Goal: Task Accomplishment & Management: Manage account settings

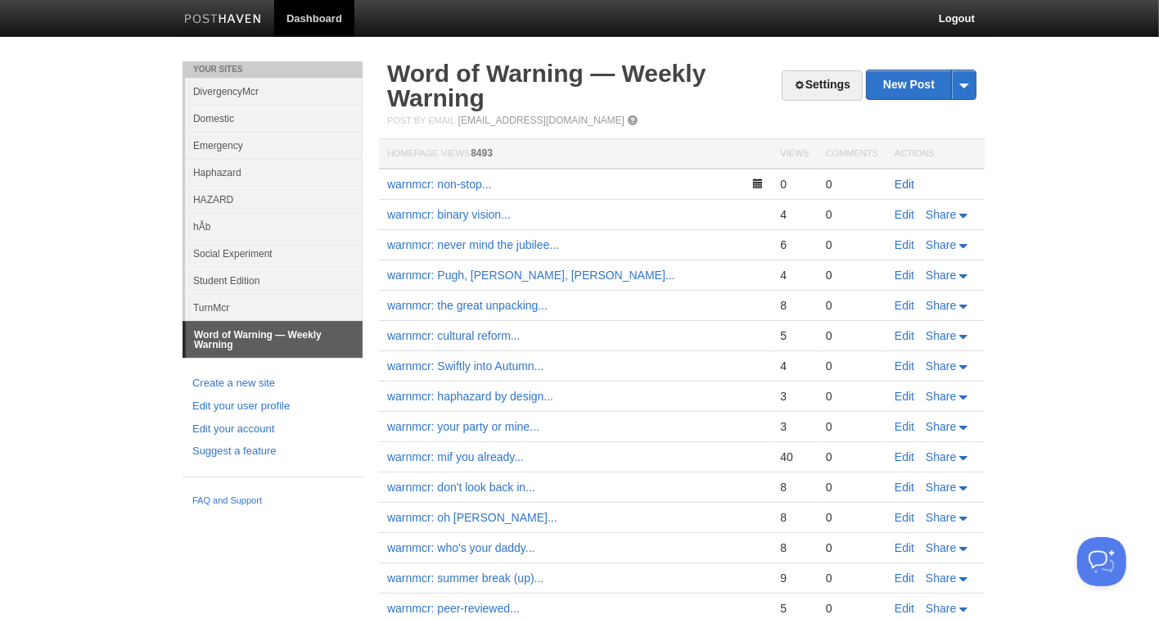
click at [909, 187] on link "Edit" at bounding box center [904, 184] width 20 height 13
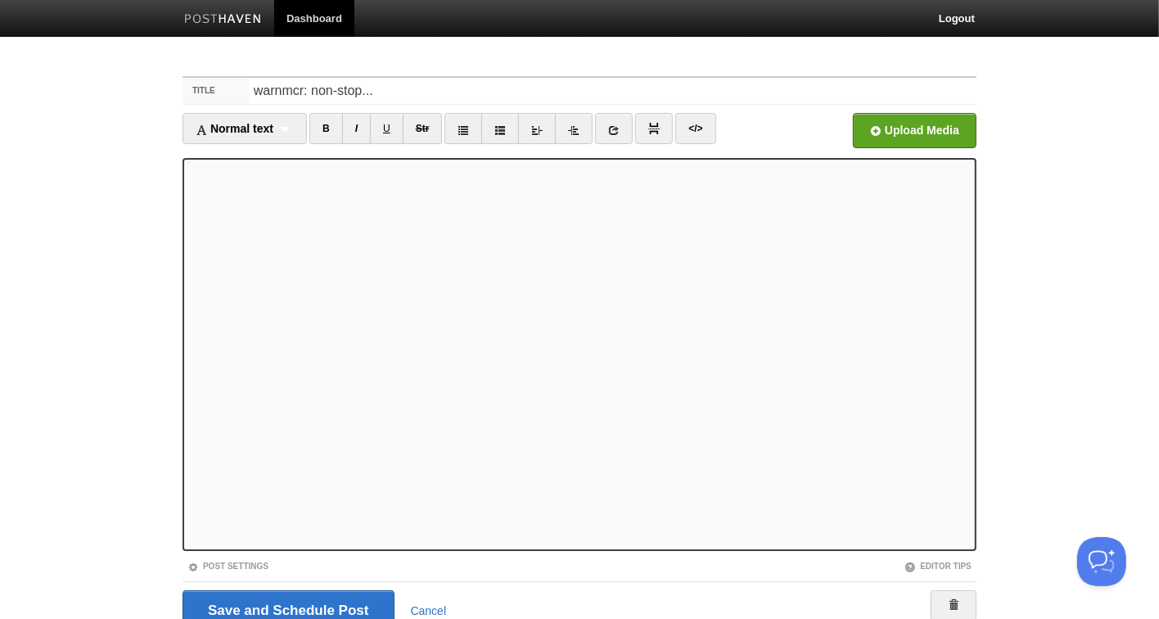
scroll to position [66, 0]
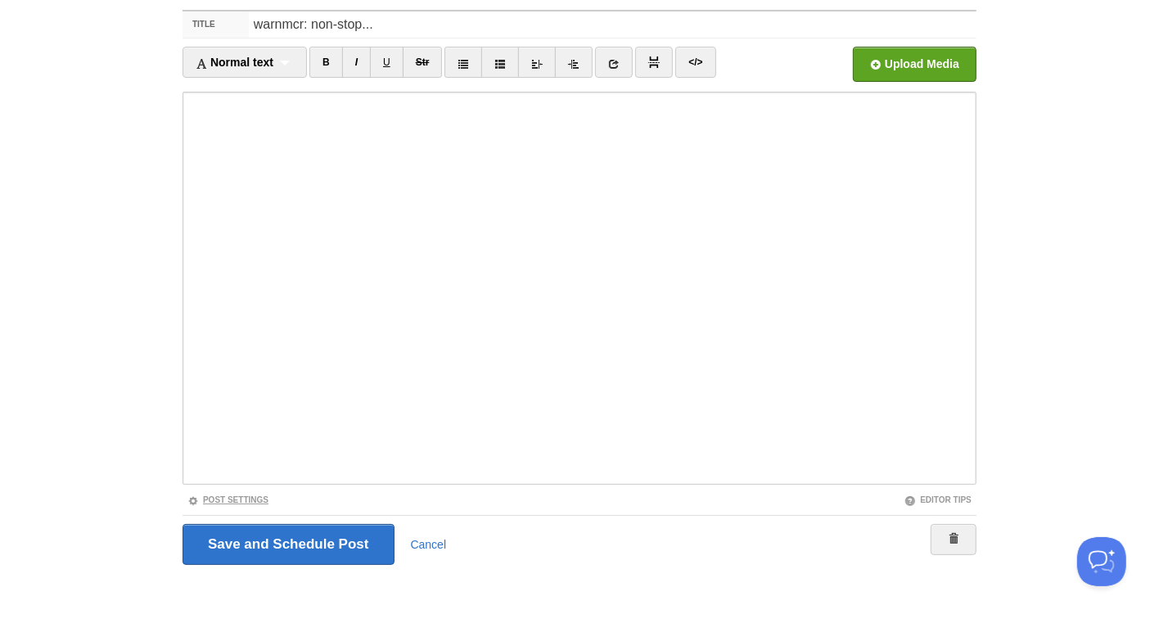
click at [230, 497] on link "Post Settings" at bounding box center [227, 499] width 81 height 9
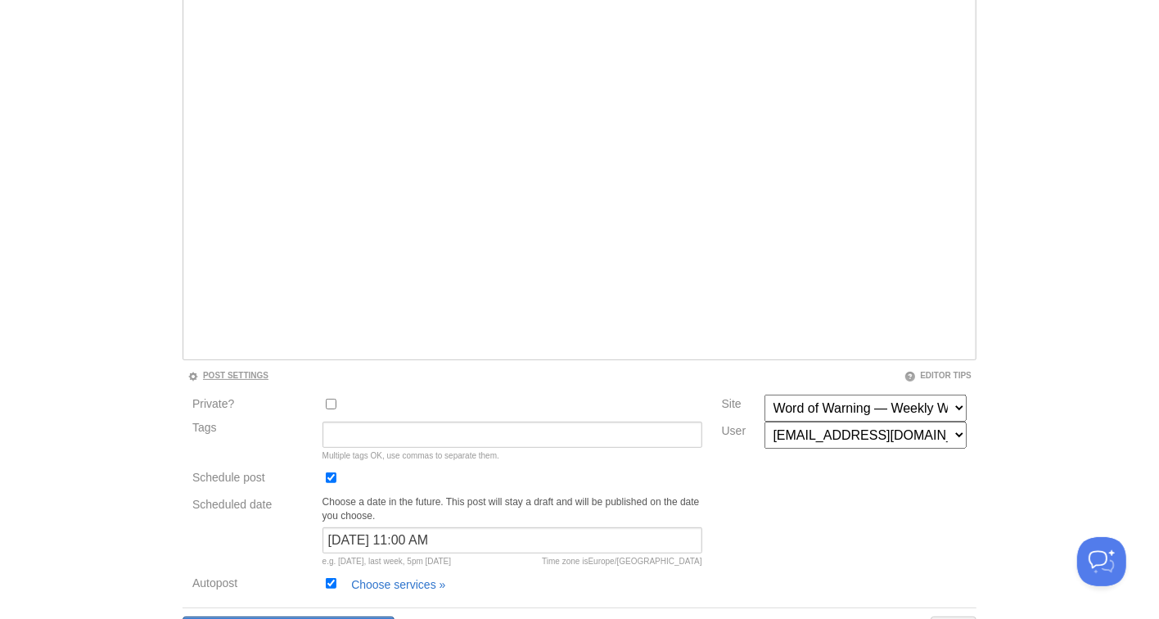
scroll to position [285, 0]
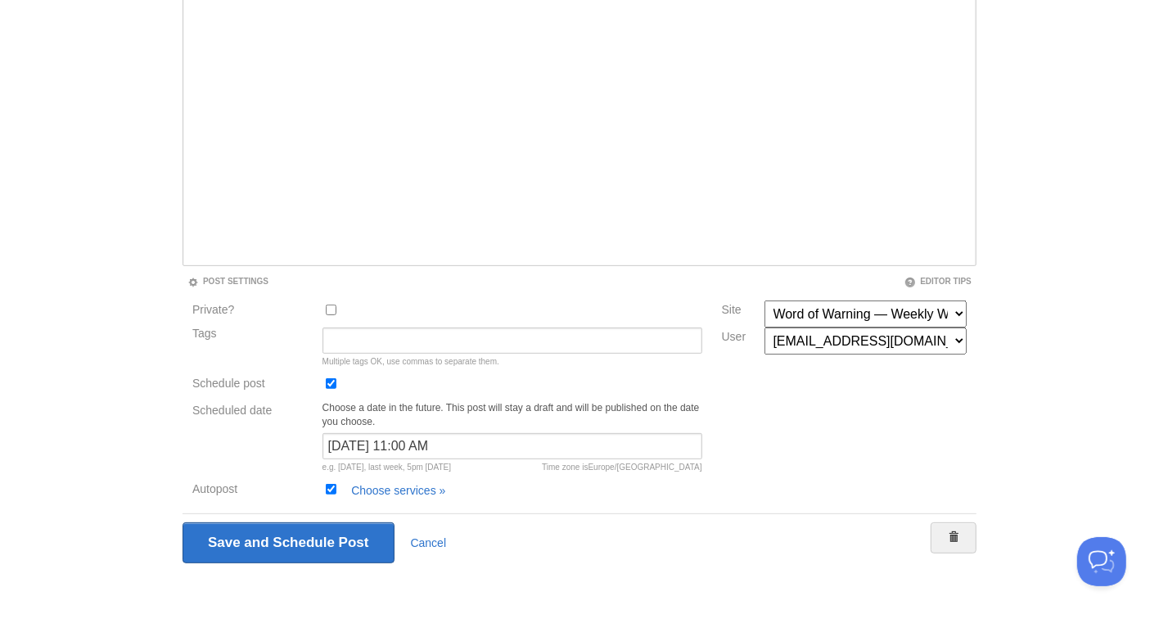
click at [332, 385] on input "Schedule post" at bounding box center [331, 383] width 11 height 11
checkbox input "false"
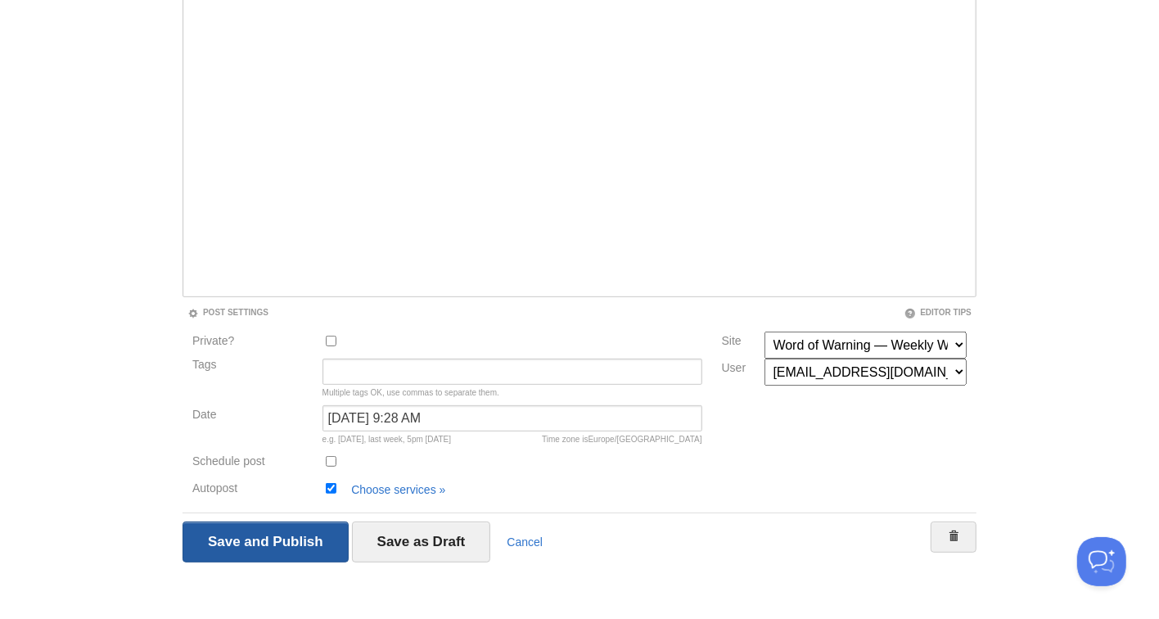
click at [257, 529] on input "Save and Publish" at bounding box center [265, 541] width 166 height 41
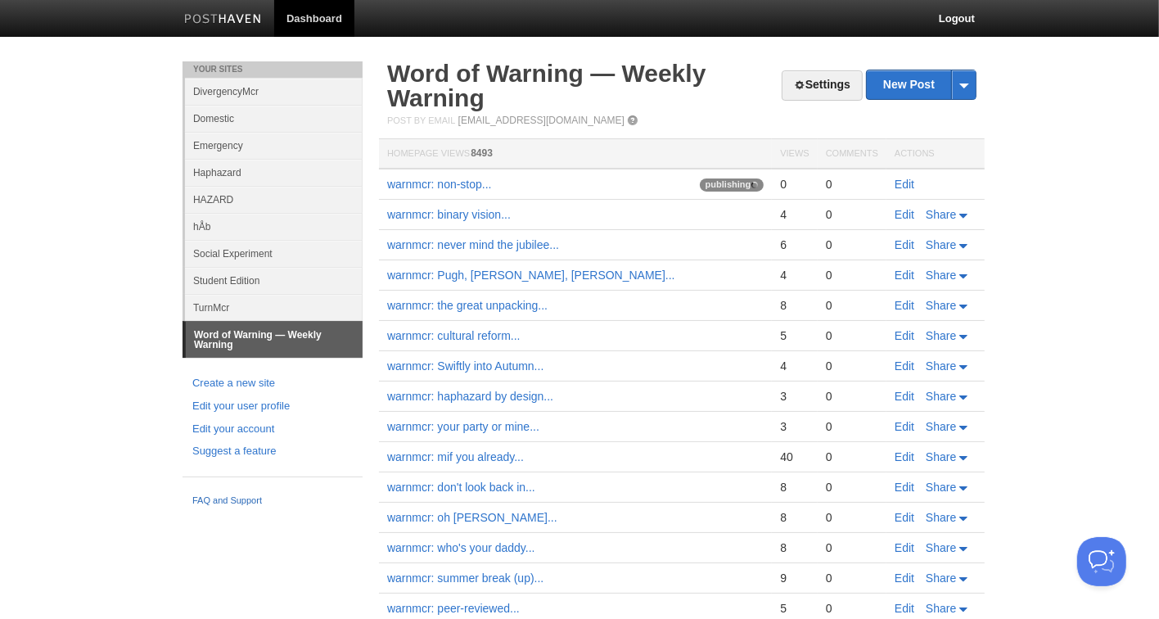
click at [223, 497] on link "FAQ and Support" at bounding box center [272, 500] width 160 height 15
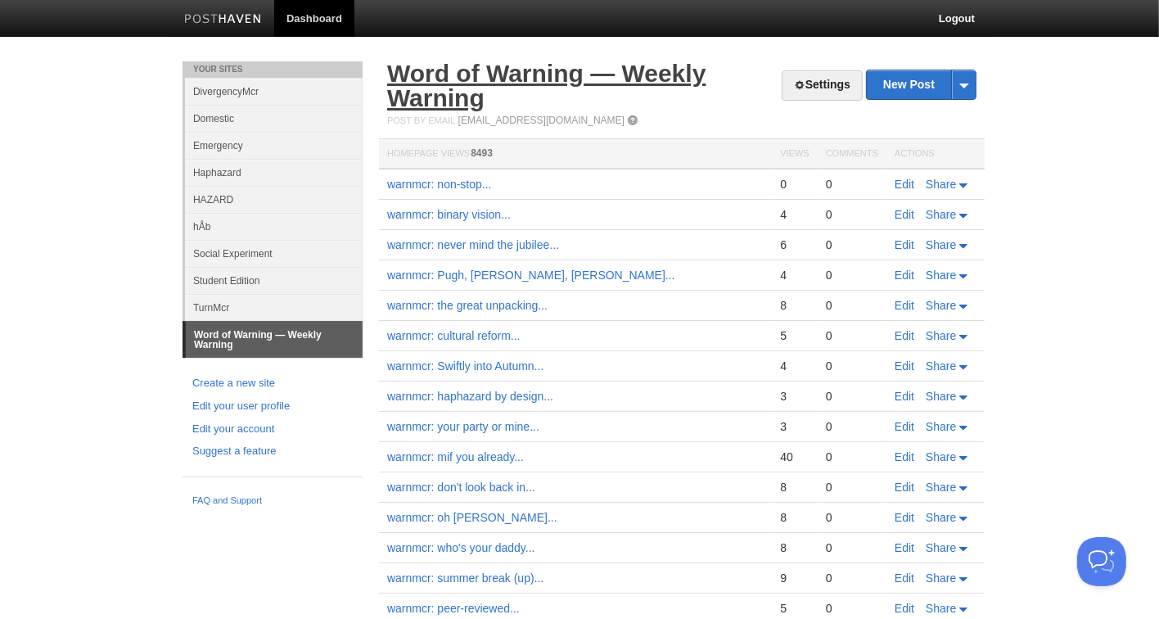
click at [554, 74] on link "Word of Warning — Weekly Warning" at bounding box center [546, 86] width 318 height 52
click at [956, 186] on span "Share" at bounding box center [940, 184] width 30 height 13
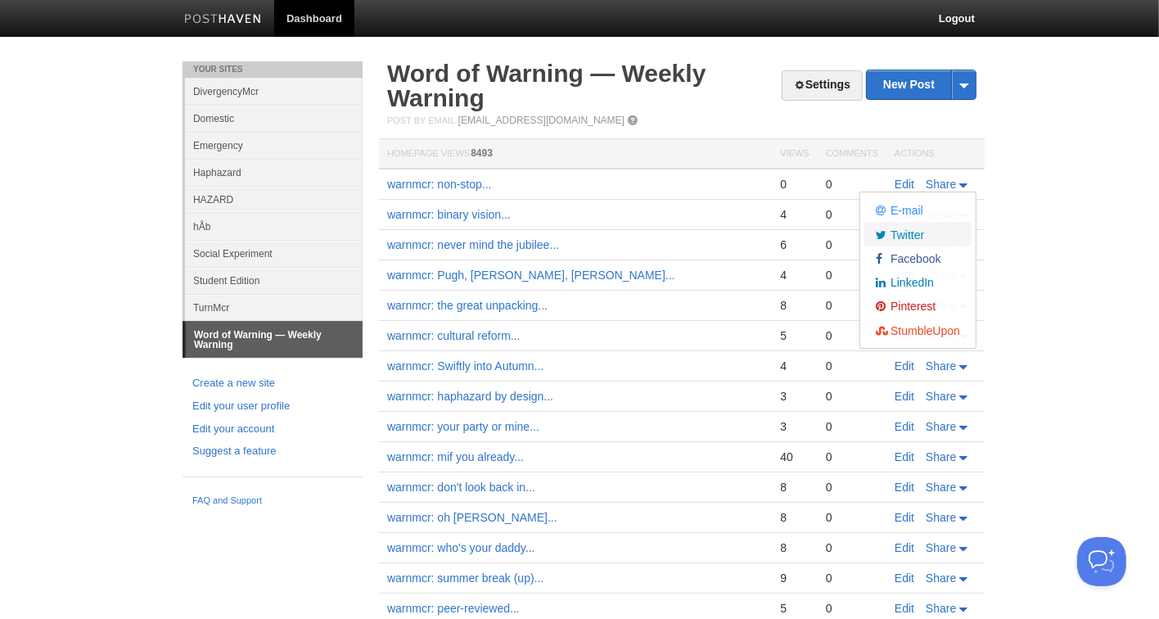
click at [942, 232] on link "Twitter" at bounding box center [917, 234] width 107 height 24
click at [928, 257] on span "Facebook" at bounding box center [914, 258] width 54 height 13
